Goal: Information Seeking & Learning: Check status

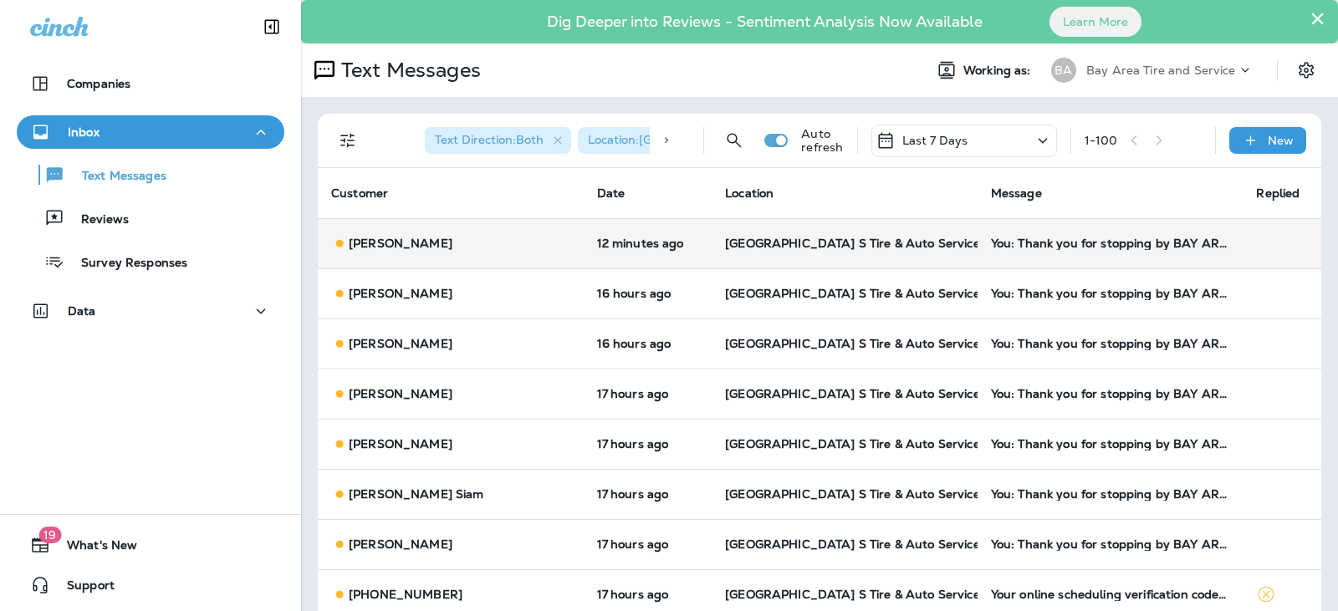
click at [459, 245] on div "[PERSON_NAME]" at bounding box center [450, 244] width 239 height 18
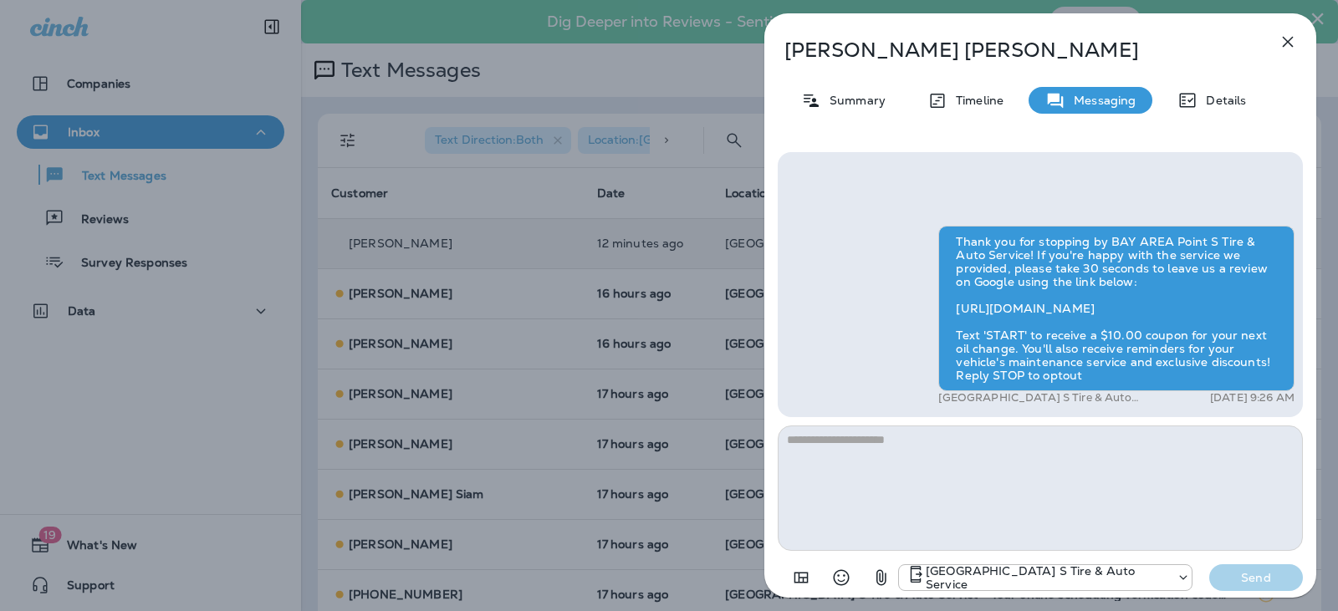
click at [1286, 48] on icon "button" at bounding box center [1288, 42] width 20 height 20
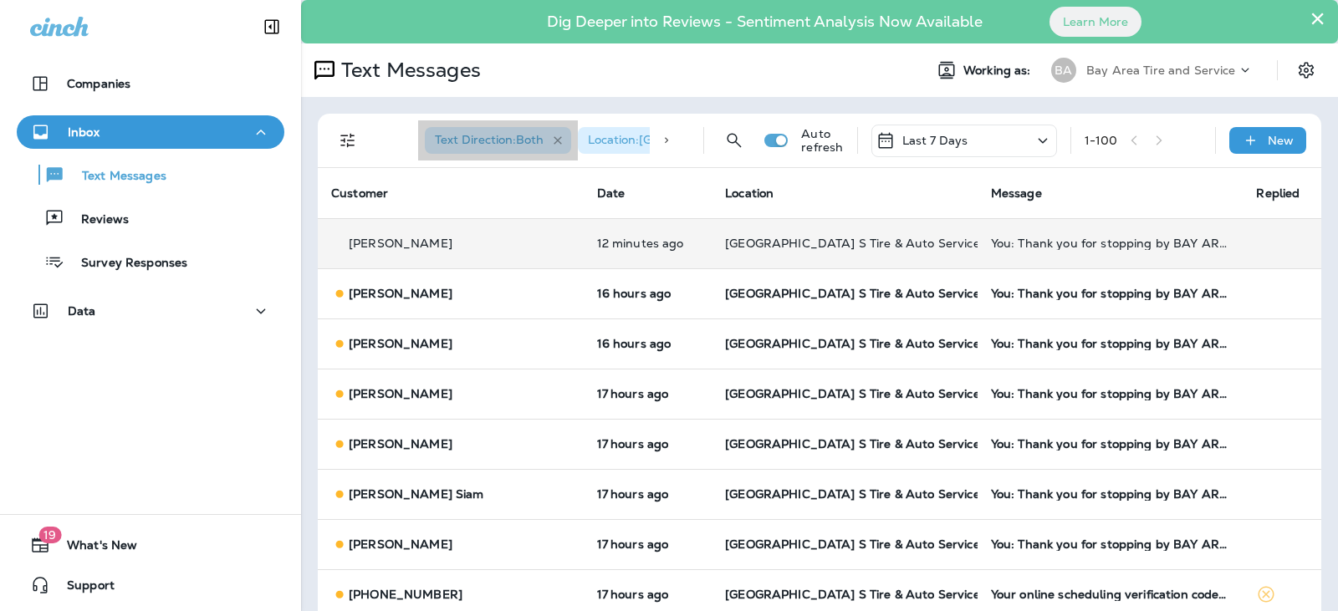
click at [553, 139] on icon "button" at bounding box center [558, 141] width 14 height 14
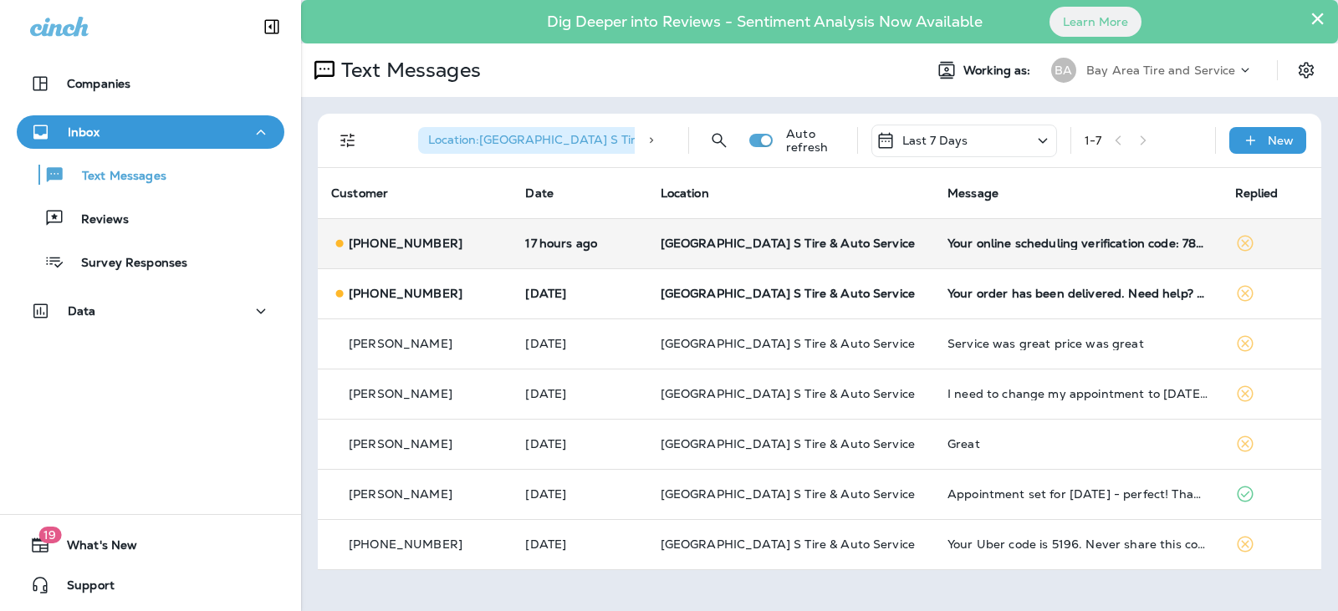
click at [482, 242] on div "[PHONE_NUMBER]" at bounding box center [414, 244] width 167 height 18
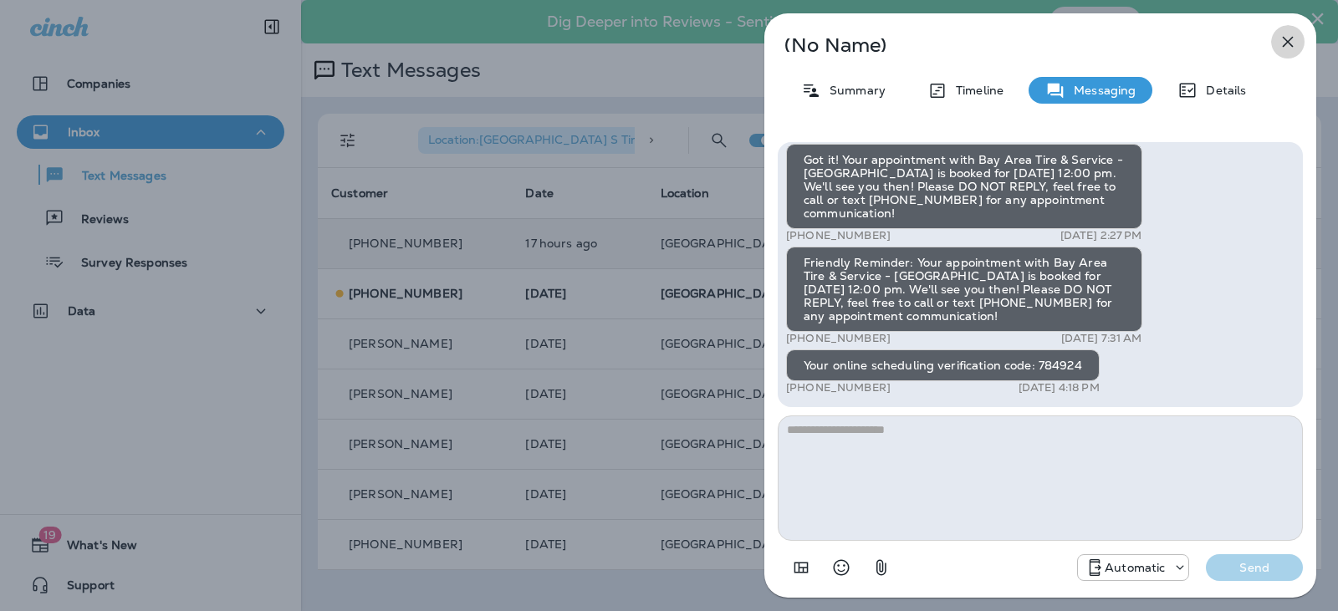
click at [1283, 42] on icon "button" at bounding box center [1288, 42] width 20 height 20
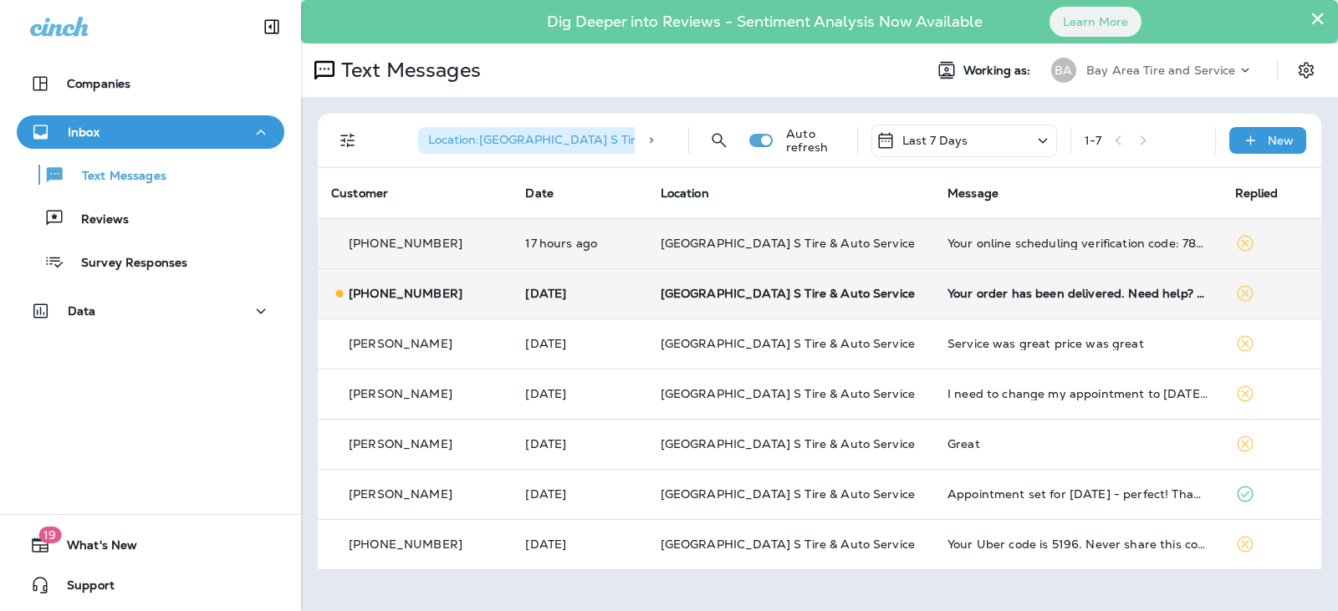
click at [429, 293] on p "[PHONE_NUMBER]" at bounding box center [406, 293] width 114 height 13
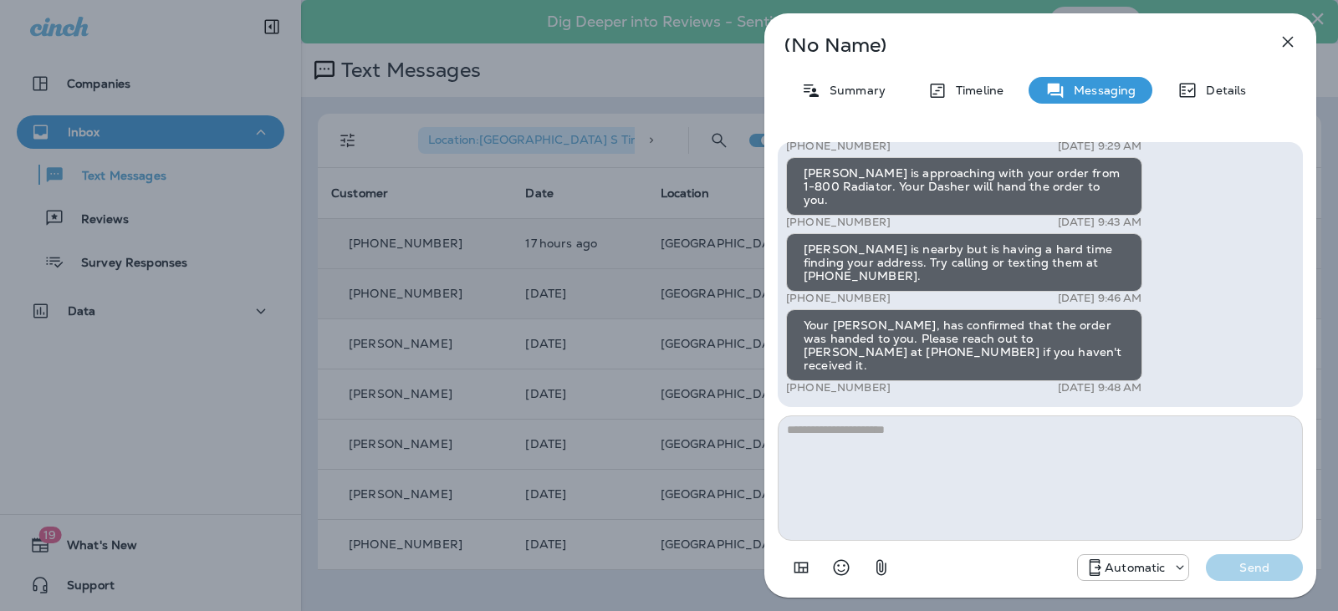
click at [1288, 34] on icon "button" at bounding box center [1288, 42] width 20 height 20
